Goal: Task Accomplishment & Management: Use online tool/utility

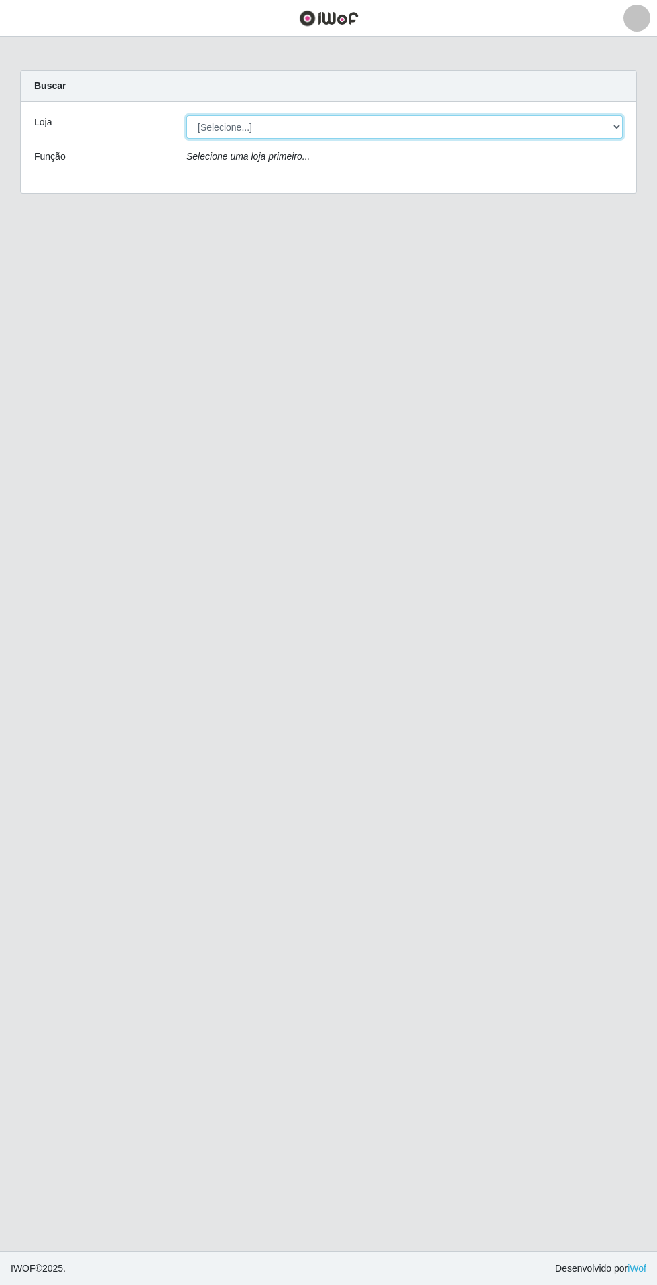
click at [208, 129] on select "[Selecione...] Extrabom - Loja 05 [GEOGRAPHIC_DATA]" at bounding box center [404, 126] width 436 height 23
select select "494"
click at [186, 115] on select "[Selecione...] Extrabom - Loja 05 [GEOGRAPHIC_DATA]" at bounding box center [404, 126] width 436 height 23
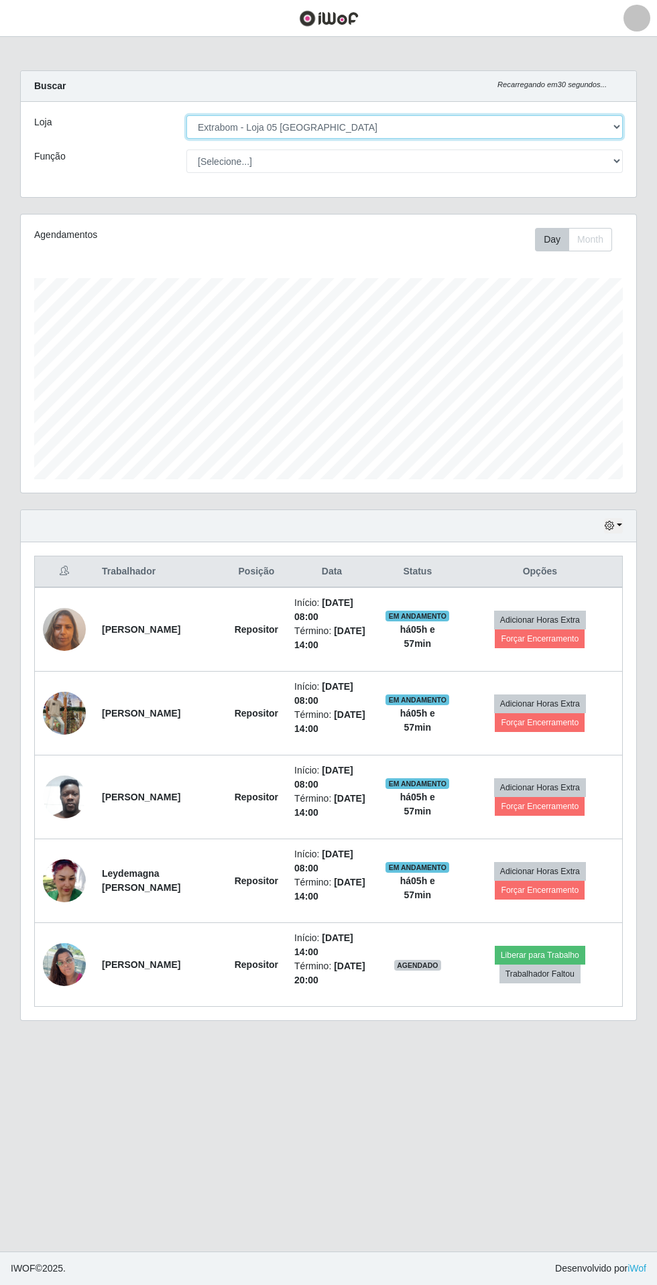
scroll to position [278, 615]
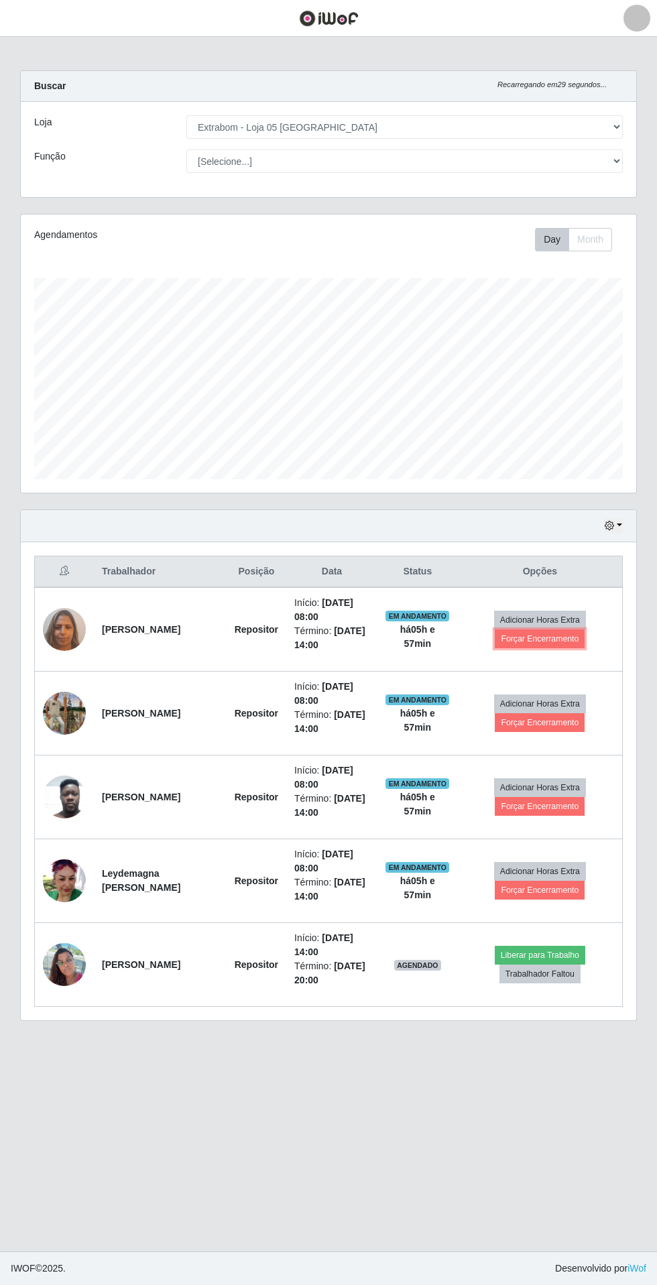
click at [540, 647] on button "Forçar Encerramento" at bounding box center [540, 638] width 90 height 19
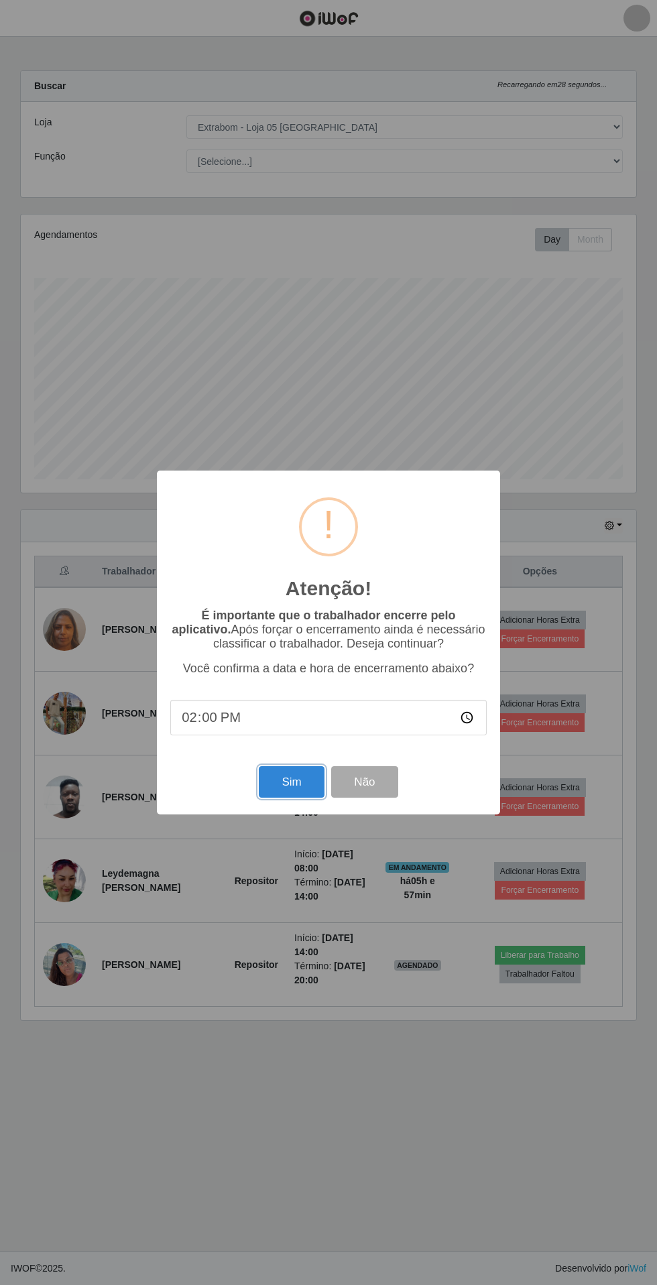
click at [298, 790] on button "Sim" at bounding box center [291, 781] width 65 height 31
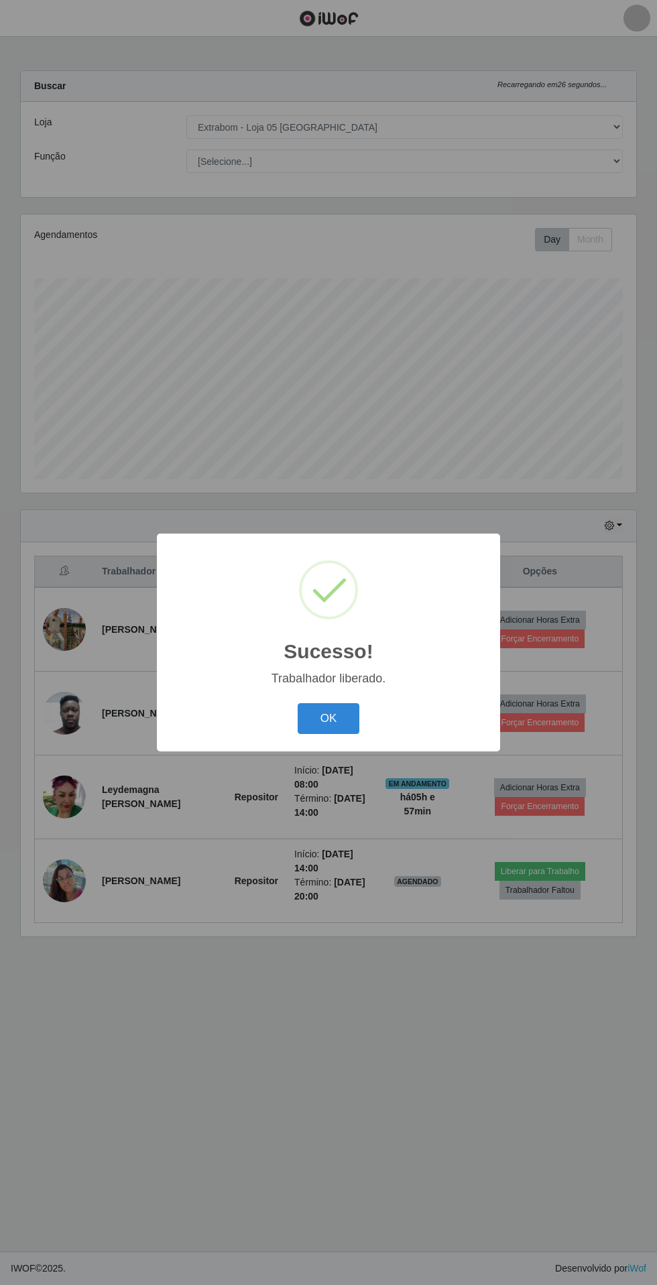
click at [328, 718] on button "OK" at bounding box center [329, 718] width 62 height 31
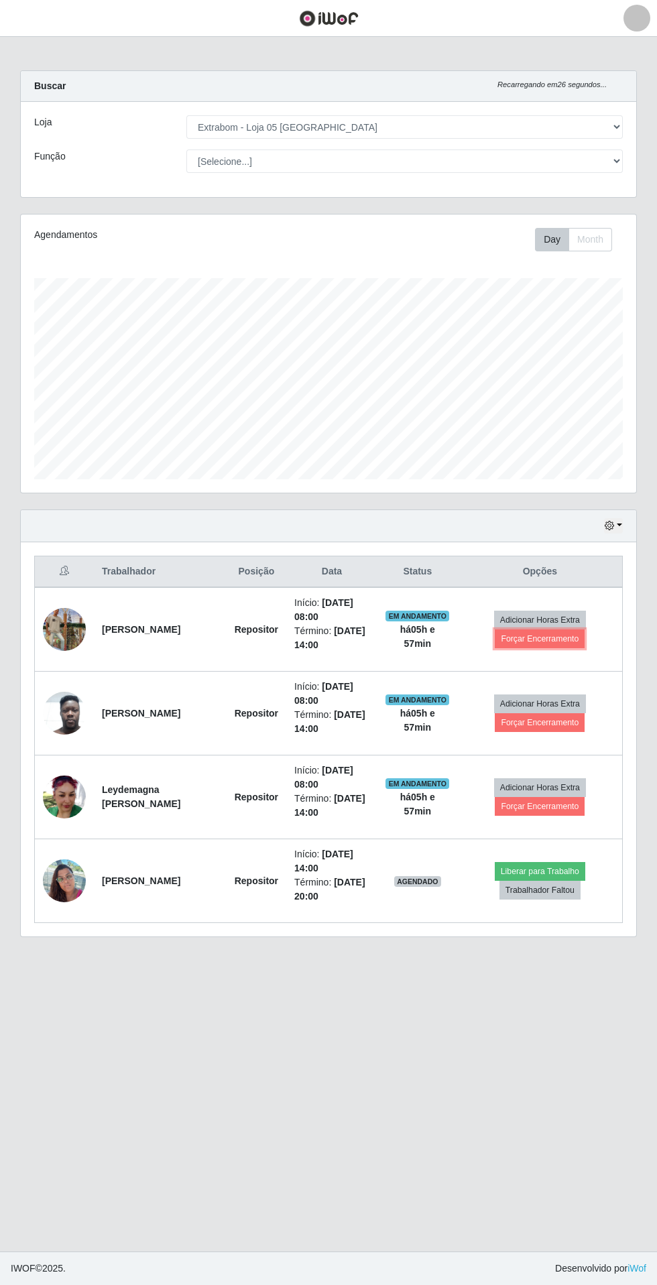
click at [554, 645] on button "Forçar Encerramento" at bounding box center [540, 638] width 90 height 19
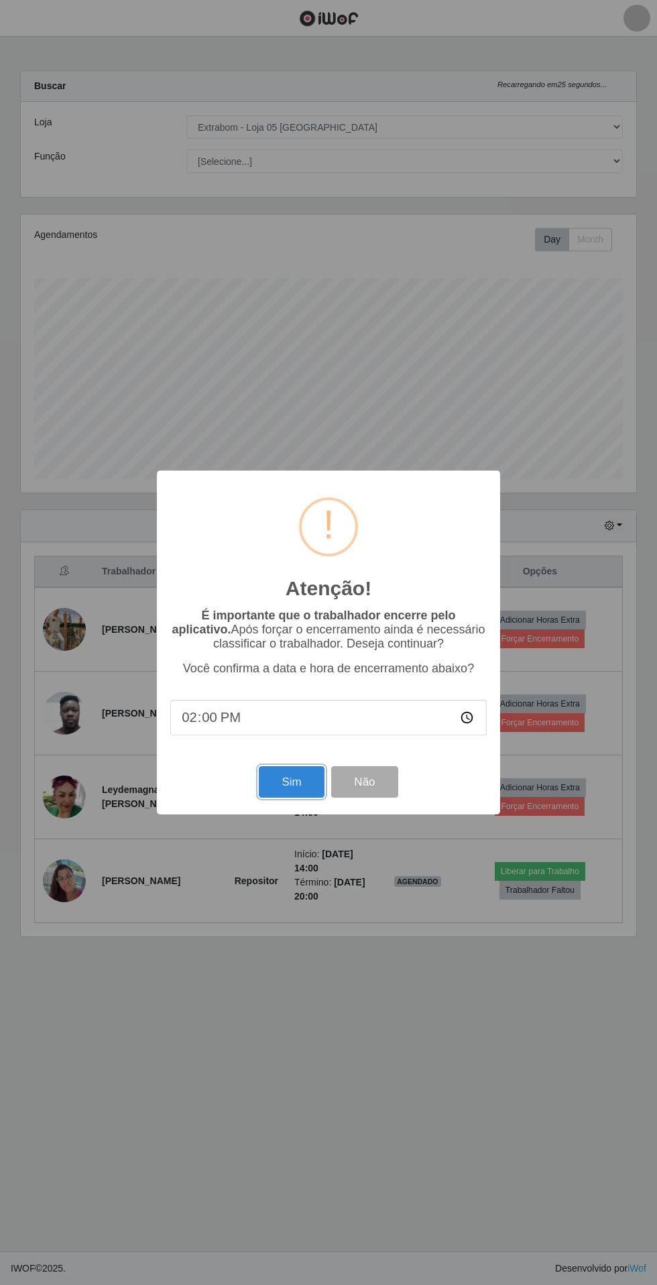
click at [288, 790] on button "Sim" at bounding box center [291, 781] width 65 height 31
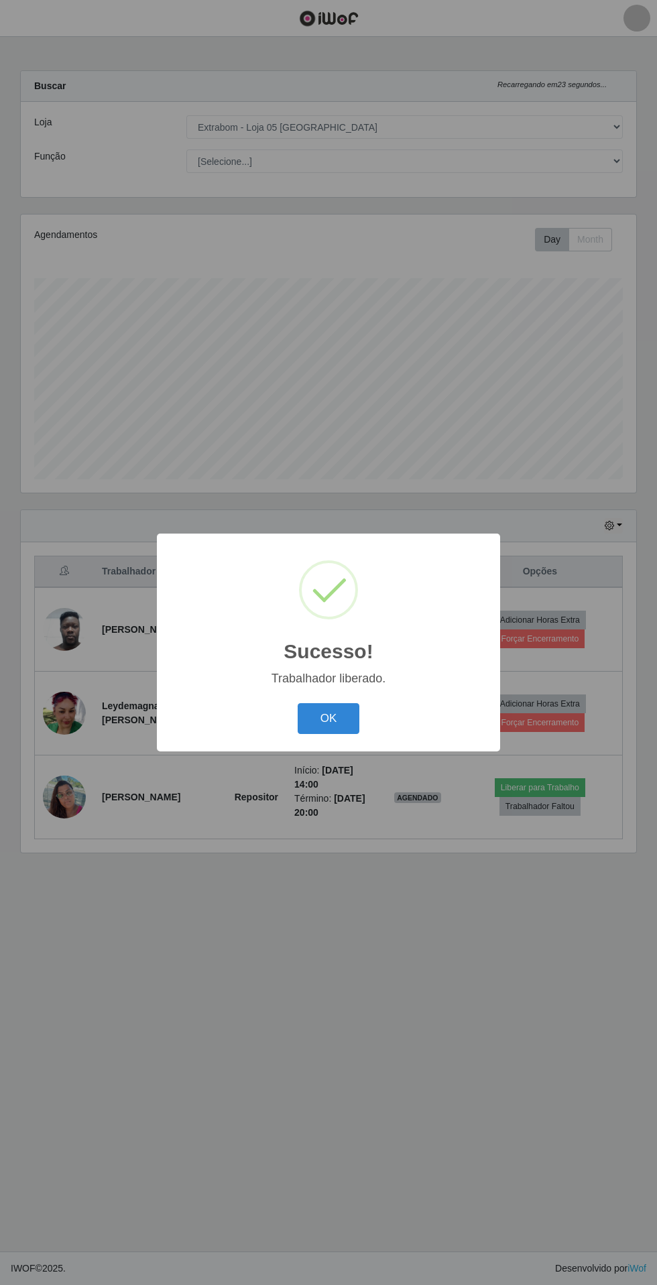
click at [328, 718] on button "OK" at bounding box center [329, 718] width 62 height 31
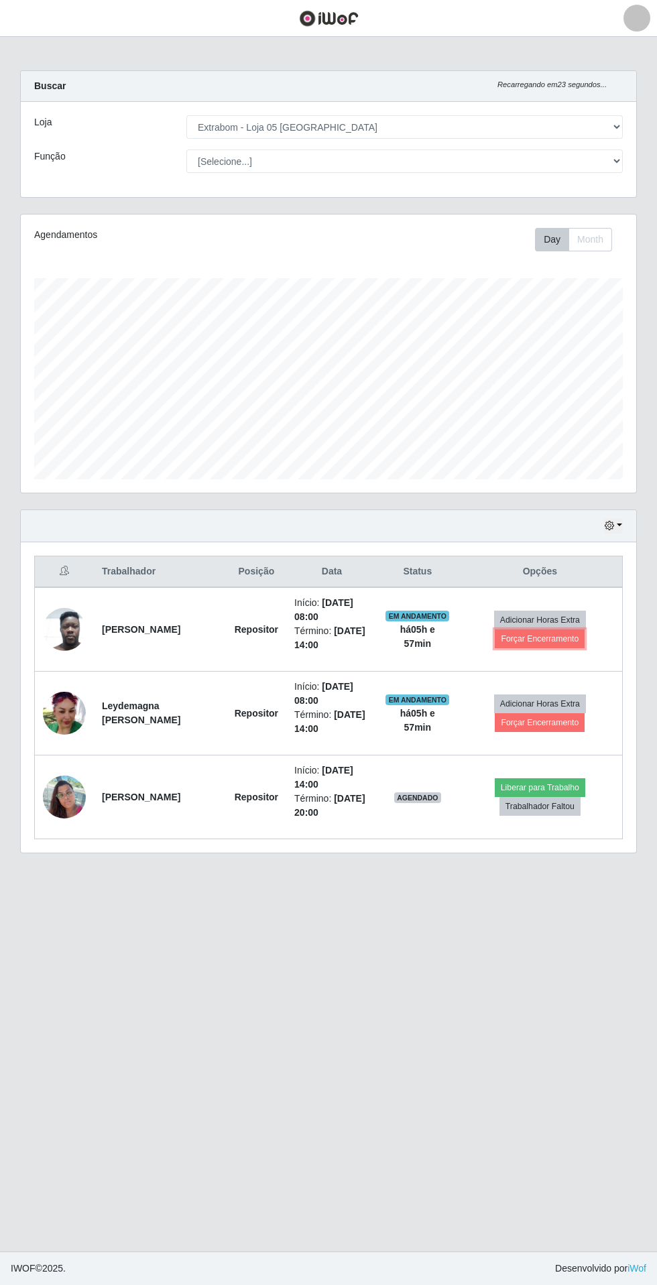
click at [546, 645] on button "Forçar Encerramento" at bounding box center [540, 638] width 90 height 19
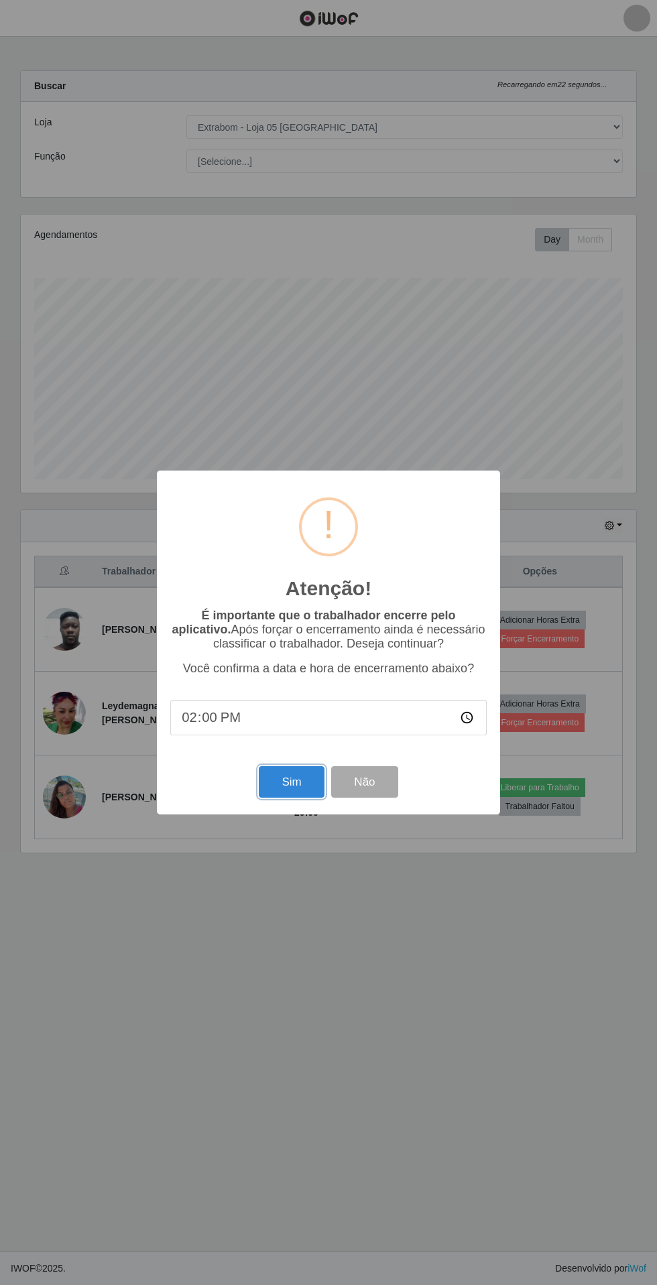
click at [274, 793] on button "Sim" at bounding box center [291, 781] width 65 height 31
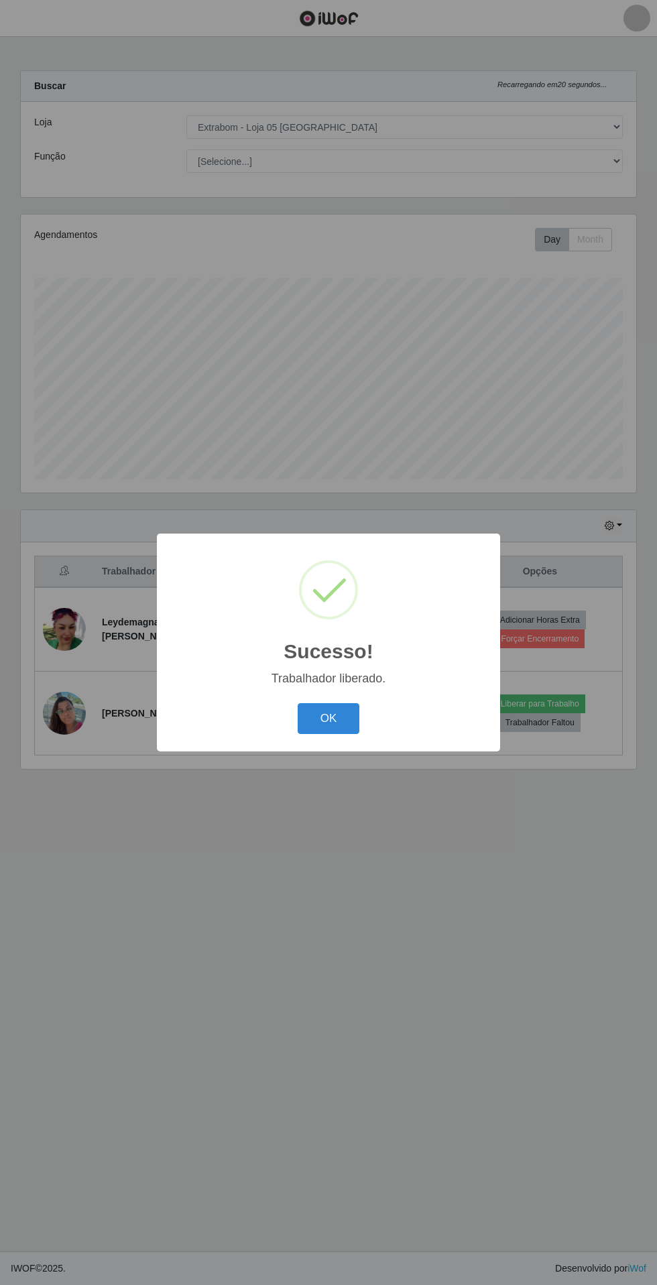
click at [328, 718] on button "OK" at bounding box center [329, 718] width 62 height 31
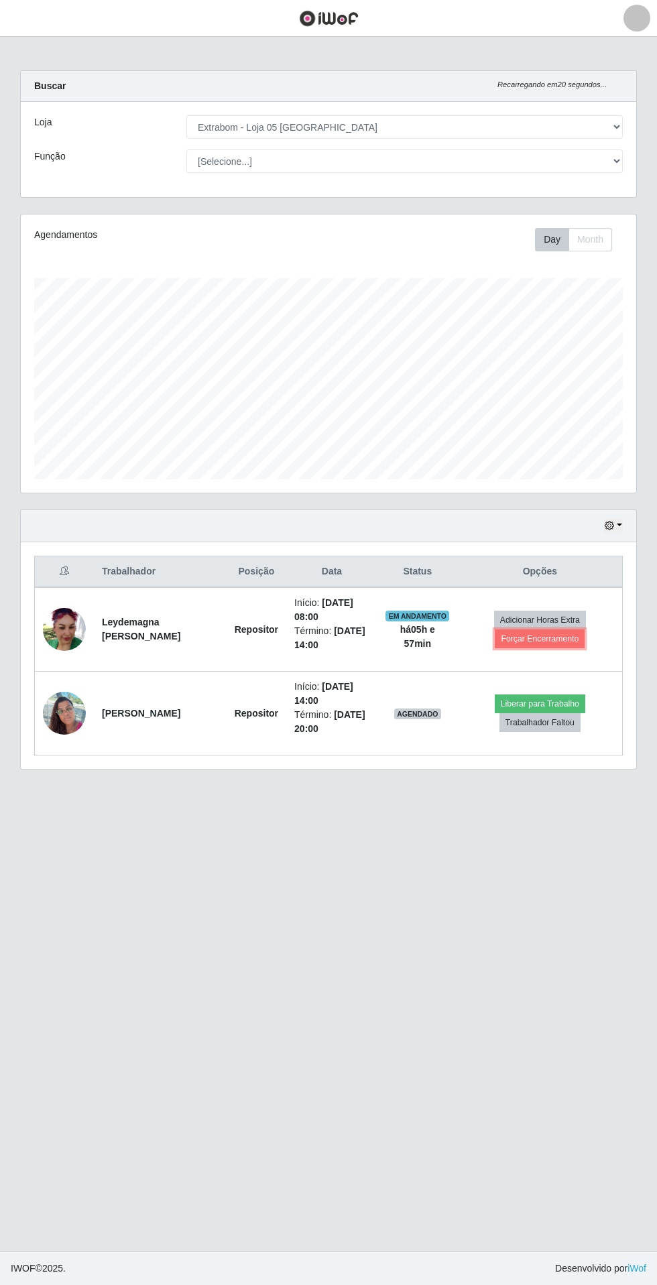
click at [534, 646] on button "Forçar Encerramento" at bounding box center [540, 638] width 90 height 19
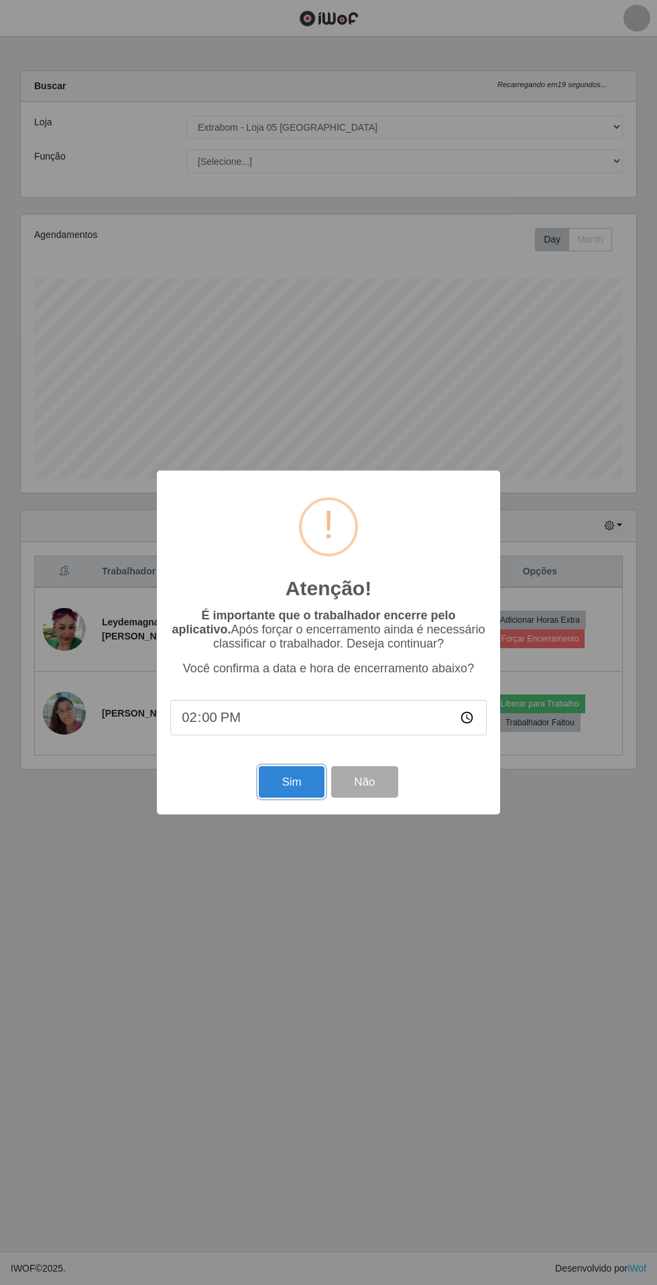
click at [292, 781] on button "Sim" at bounding box center [291, 781] width 65 height 31
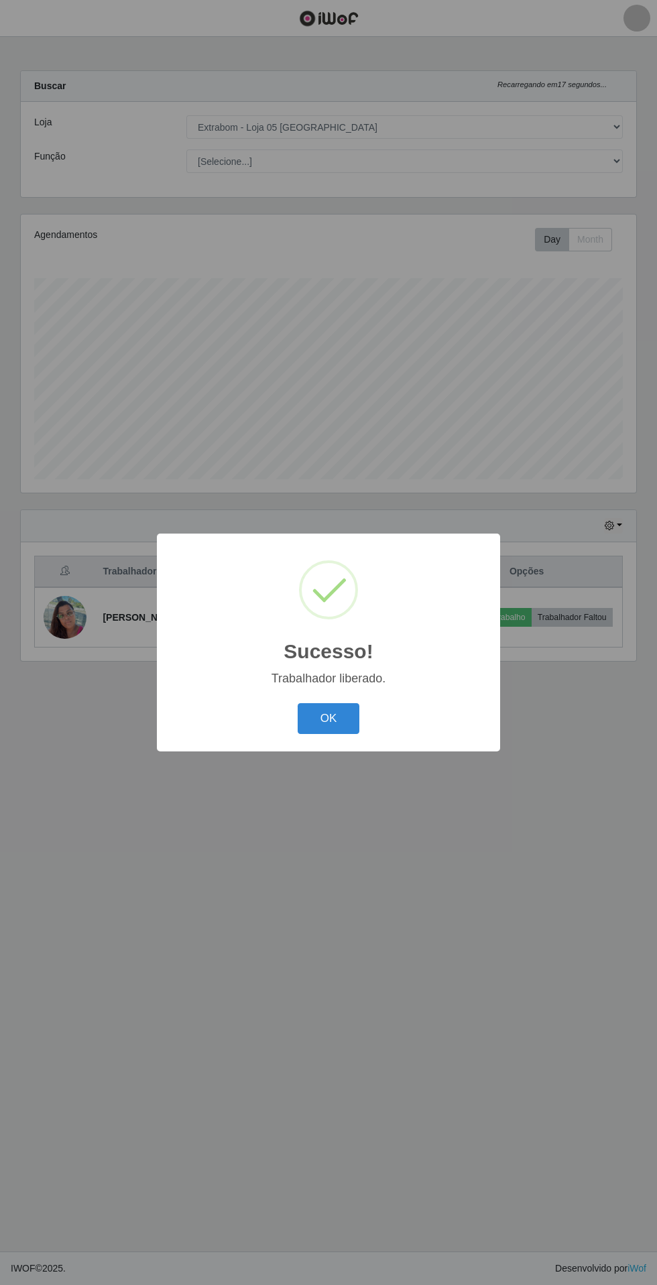
click at [328, 718] on button "OK" at bounding box center [329, 718] width 62 height 31
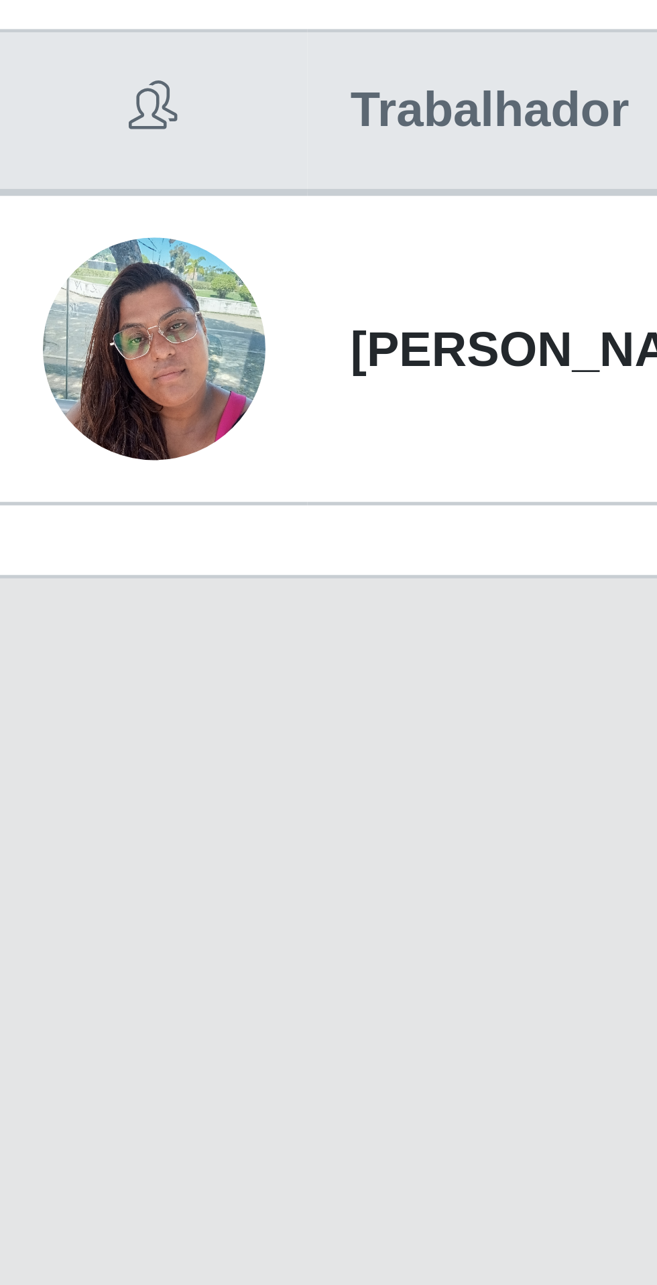
scroll to position [1, 0]
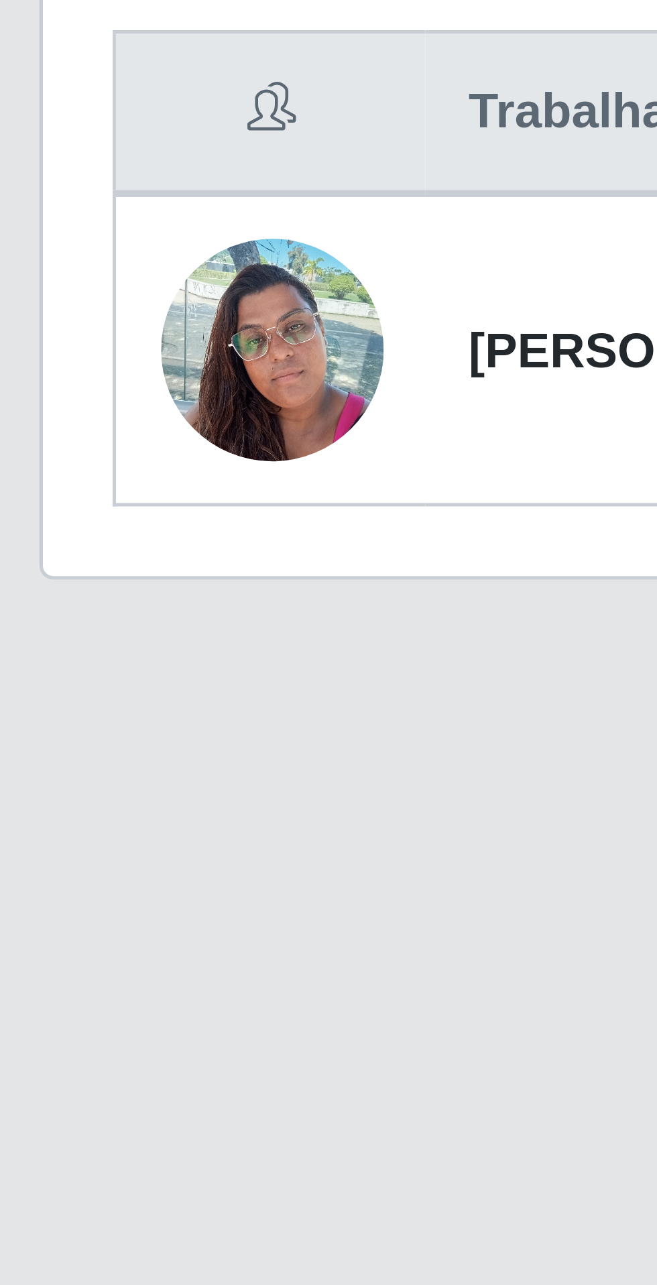
click at [64, 625] on img at bounding box center [65, 616] width 43 height 57
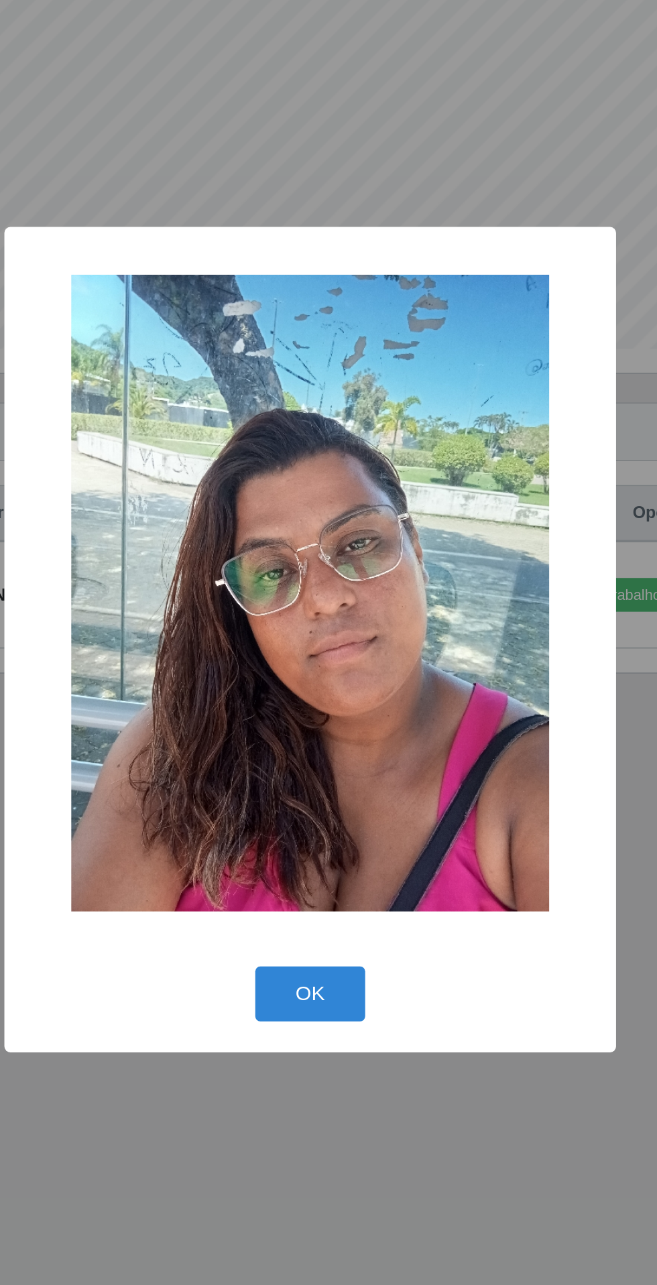
click at [343, 840] on button "OK" at bounding box center [329, 841] width 62 height 31
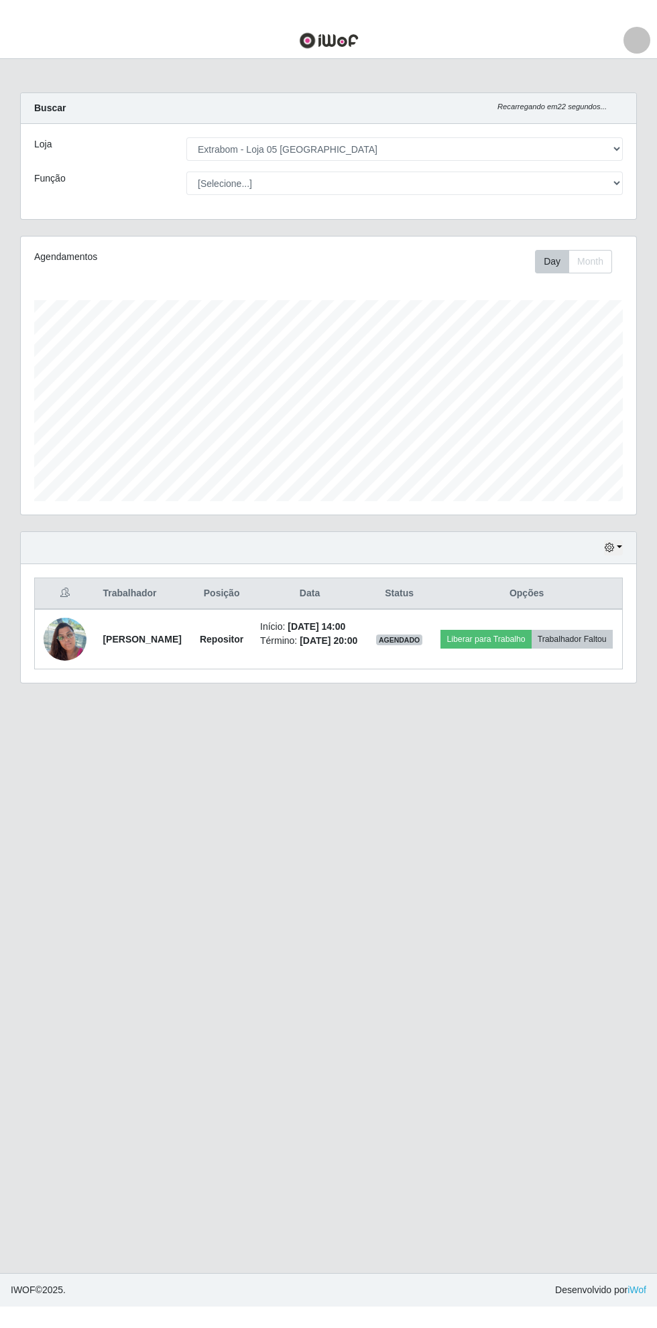
scroll to position [9, 0]
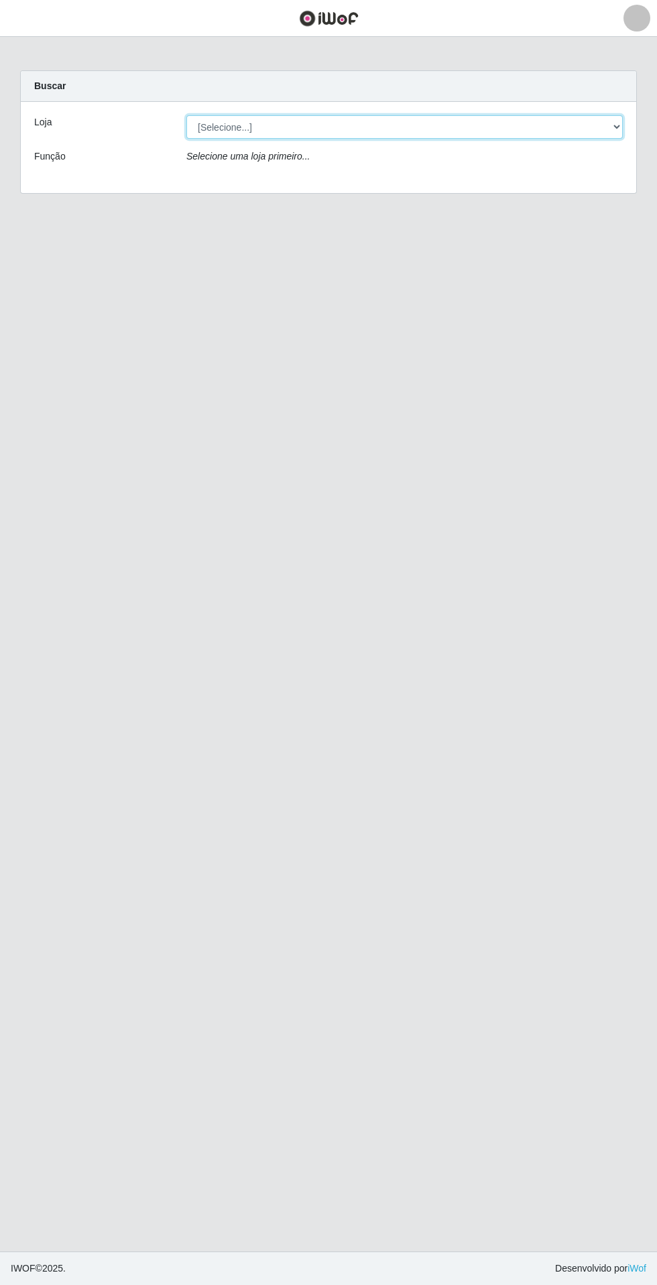
click at [236, 129] on select "[Selecione...] Extrabom - Loja 05 [GEOGRAPHIC_DATA]" at bounding box center [404, 126] width 436 height 23
select select "494"
click at [186, 115] on select "[Selecione...] Extrabom - Loja 05 [GEOGRAPHIC_DATA]" at bounding box center [404, 126] width 436 height 23
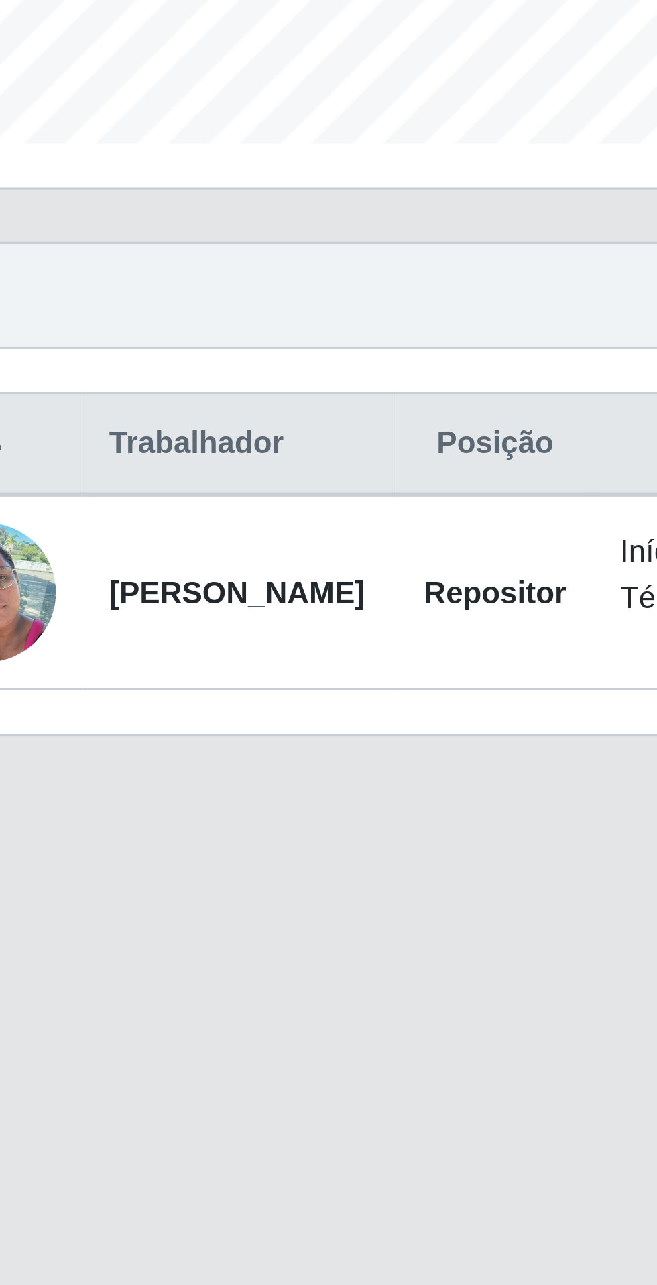
scroll to position [2, 0]
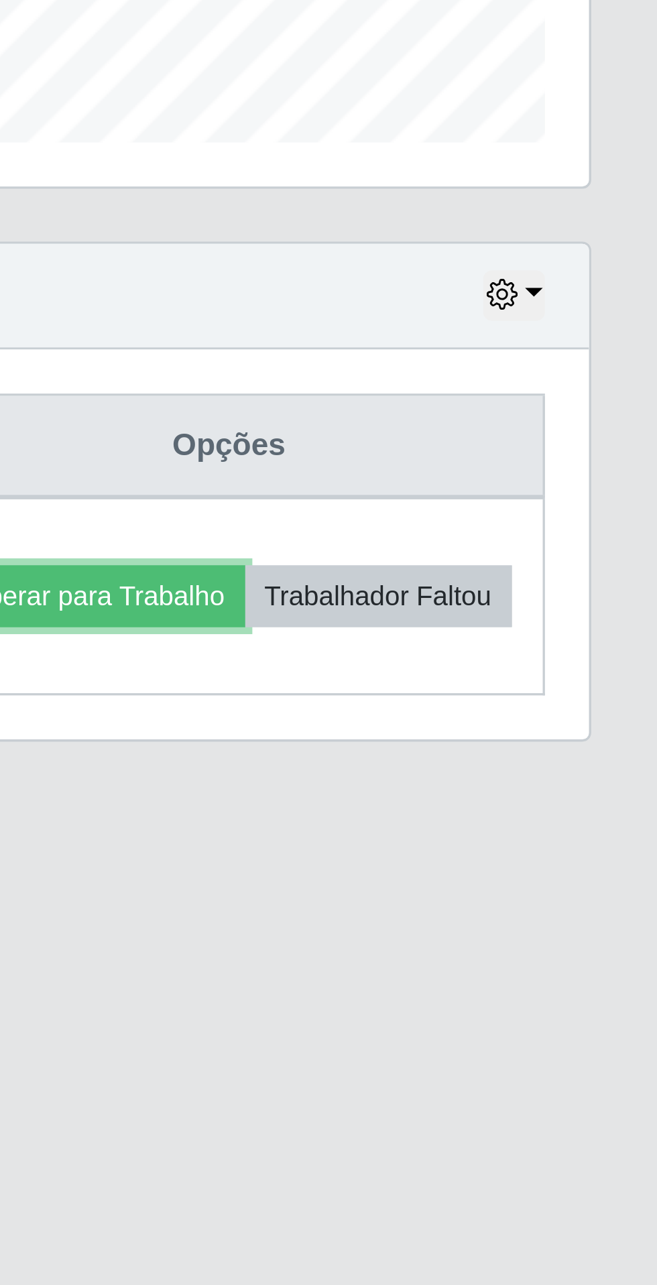
click at [512, 611] on button "Liberar para Trabalho" at bounding box center [485, 617] width 90 height 19
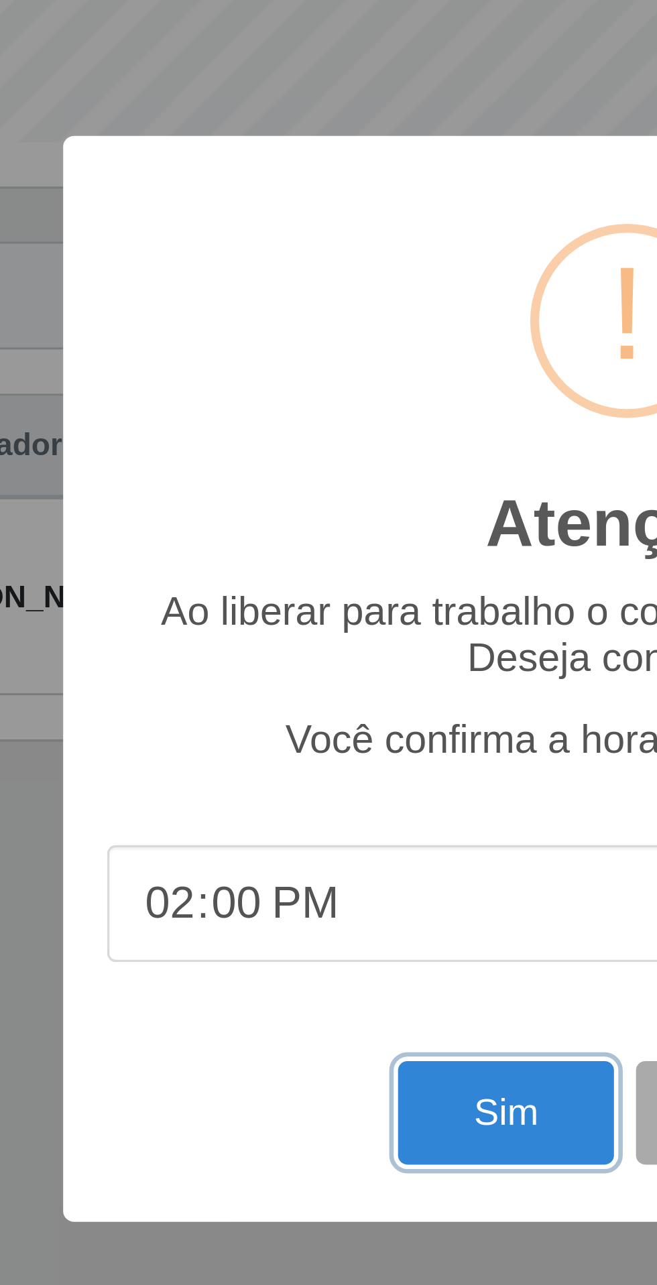
click at [279, 771] on button "Sim" at bounding box center [291, 774] width 65 height 31
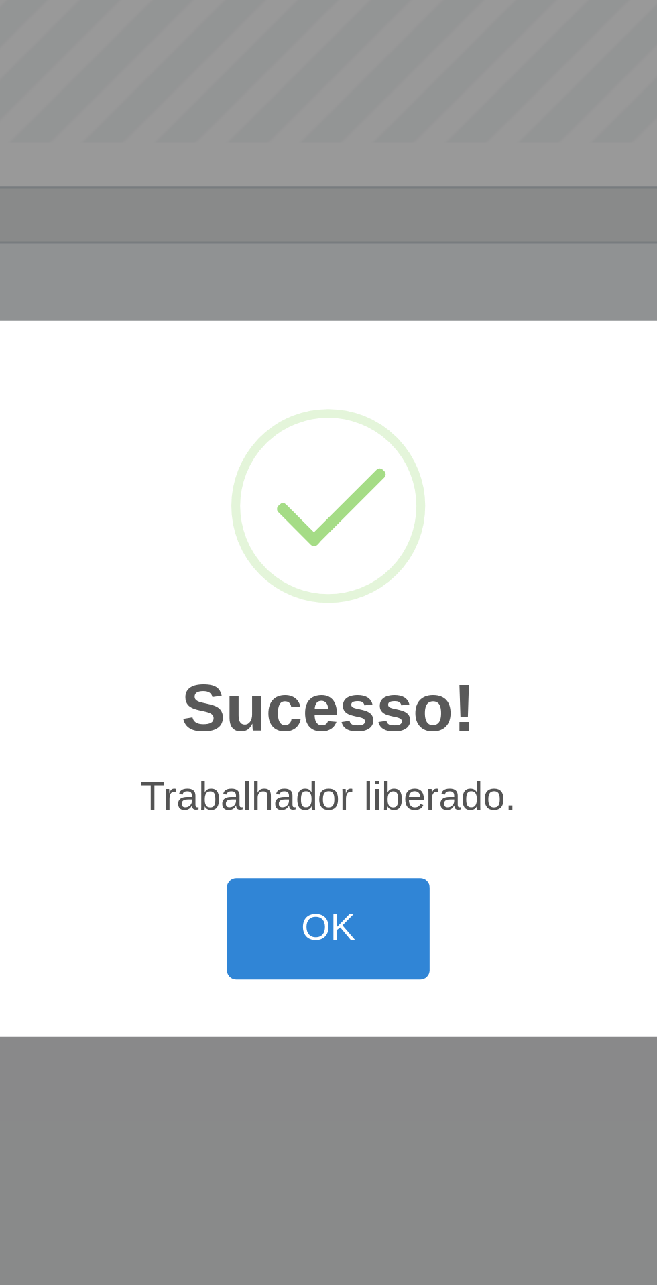
click at [321, 709] on button "OK" at bounding box center [329, 718] width 62 height 31
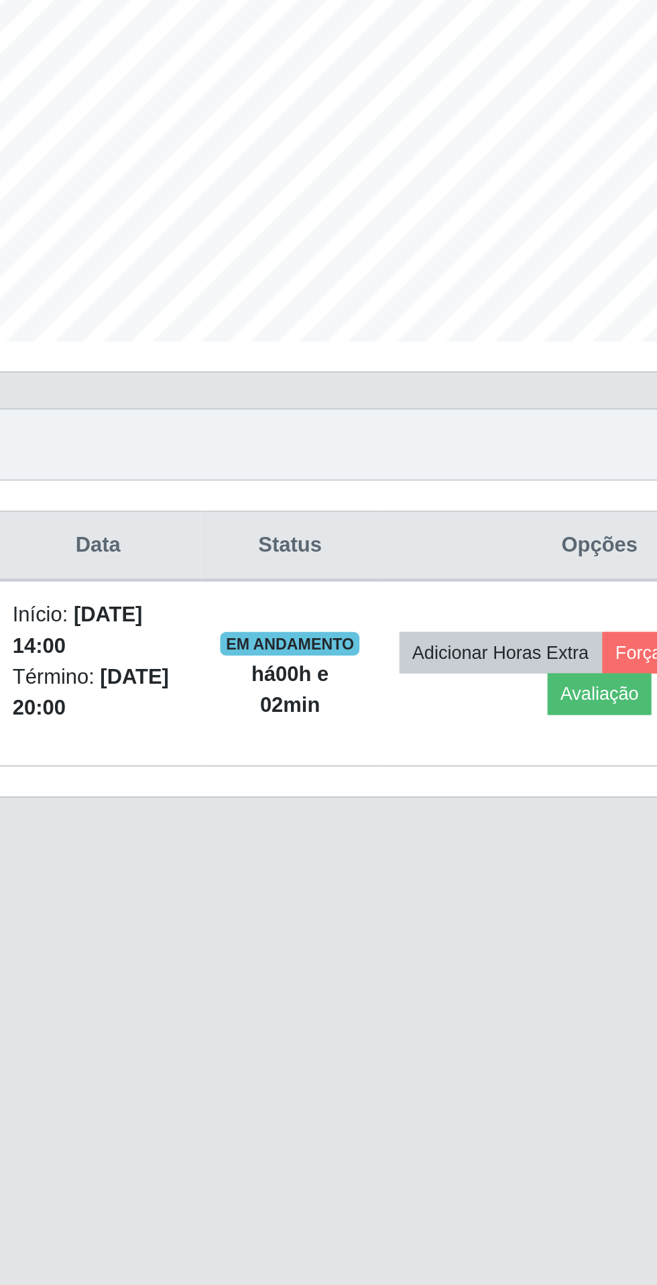
scroll to position [0, 0]
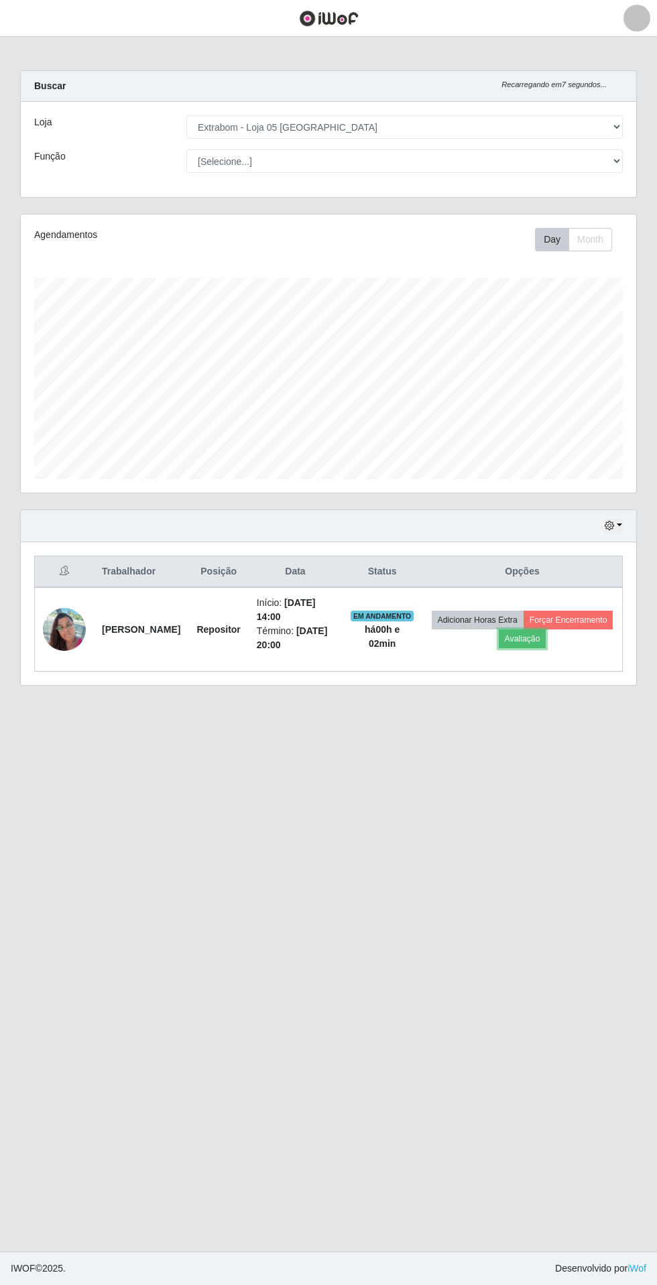
click at [546, 643] on button "Avaliação" at bounding box center [523, 638] width 48 height 19
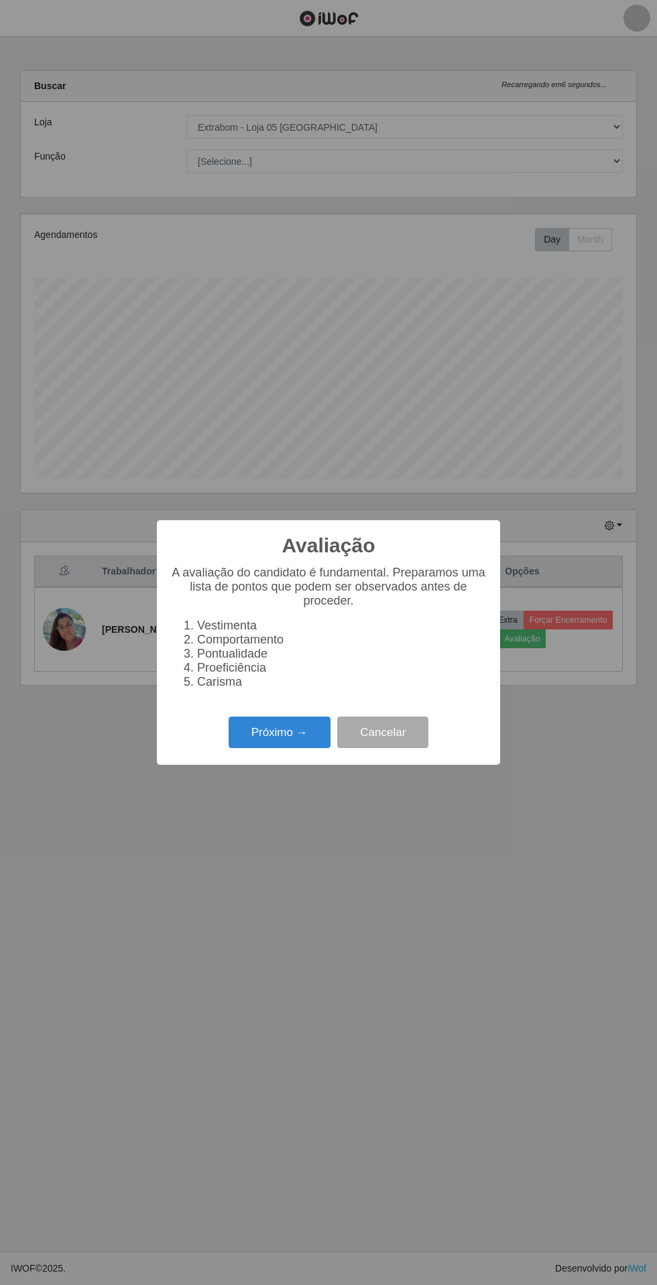
click at [252, 732] on button "Próximo →" at bounding box center [280, 731] width 102 height 31
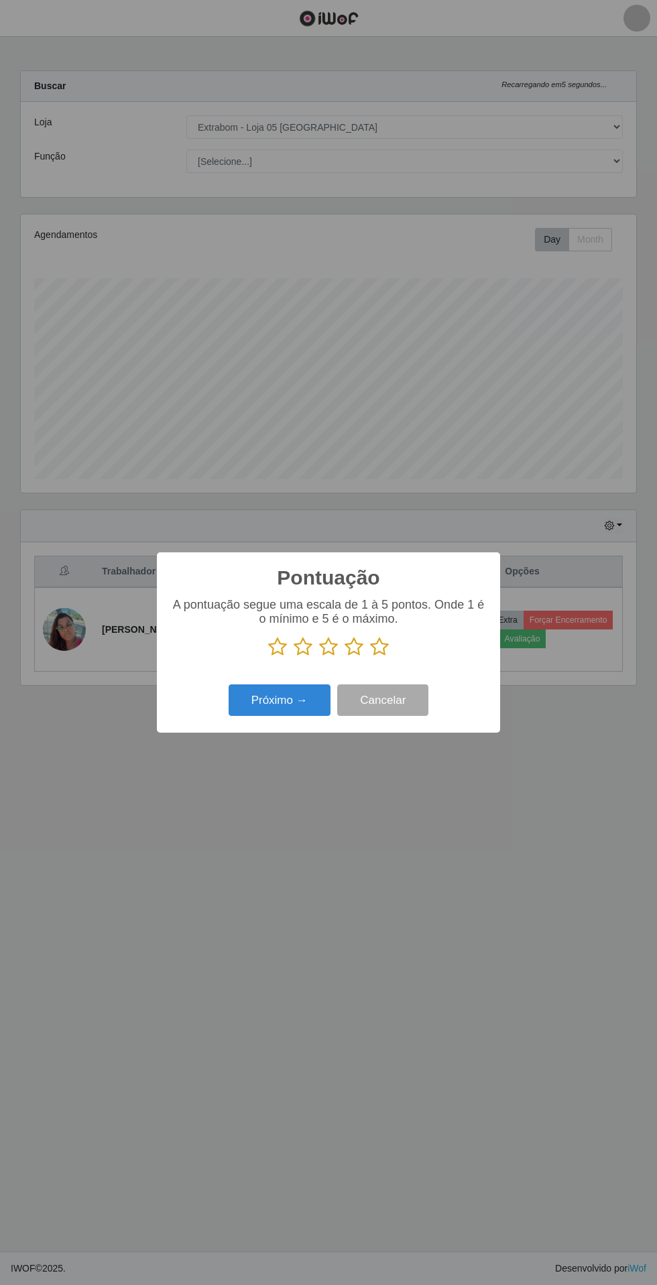
click at [381, 650] on icon at bounding box center [379, 647] width 19 height 20
click at [370, 657] on input "radio" at bounding box center [370, 657] width 0 height 0
click at [267, 702] on button "Próximo →" at bounding box center [280, 699] width 102 height 31
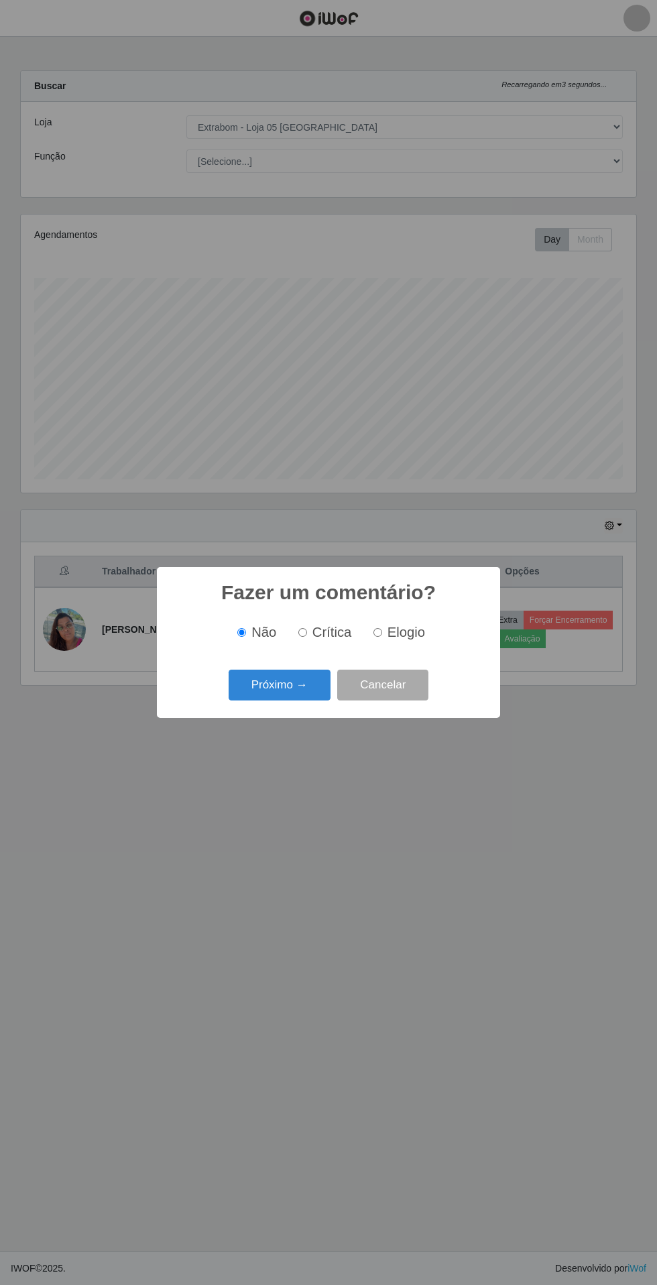
click at [275, 684] on button "Próximo →" at bounding box center [280, 685] width 102 height 31
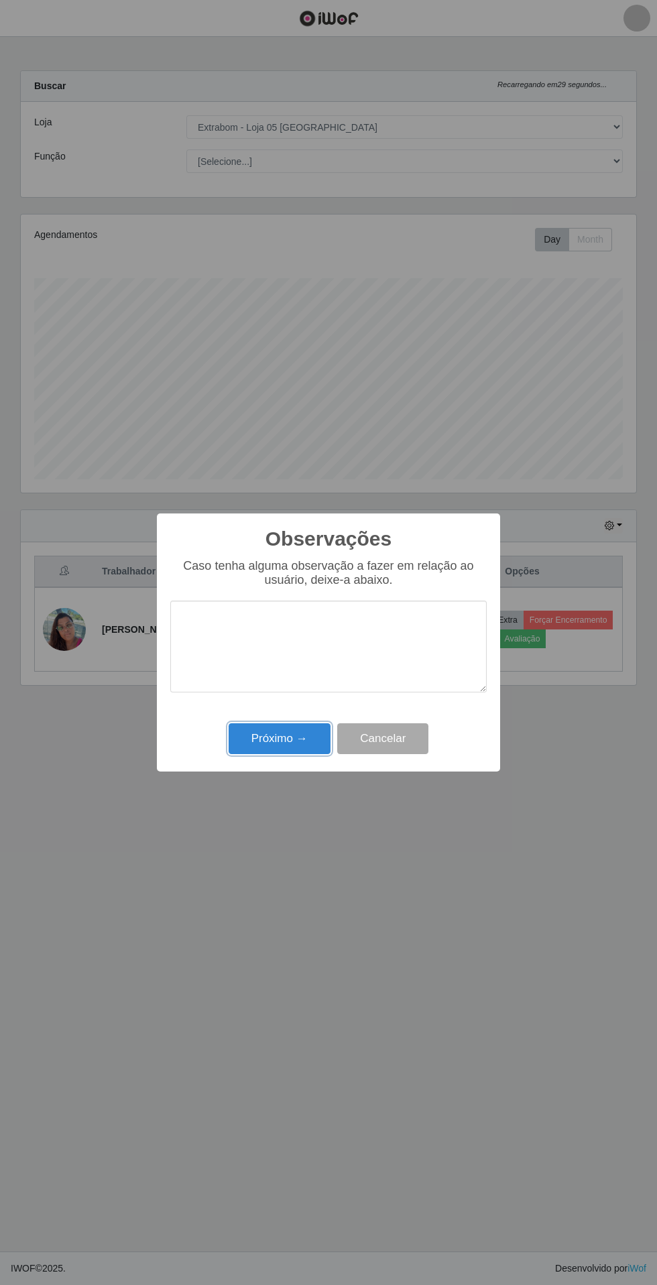
click at [273, 745] on button "Próximo →" at bounding box center [280, 738] width 102 height 31
